Goal: Task Accomplishment & Management: Manage account settings

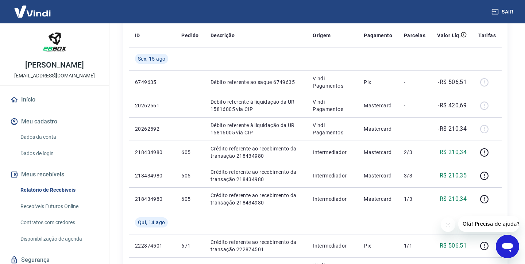
scroll to position [121, 0]
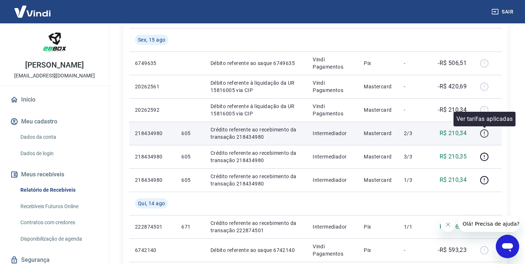
click at [484, 132] on icon "button" at bounding box center [484, 133] width 9 height 9
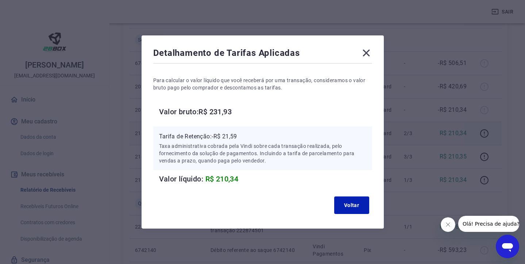
click at [370, 51] on icon at bounding box center [366, 53] width 7 height 7
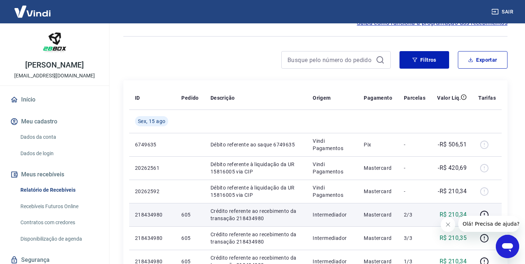
scroll to position [0, 0]
